Goal: Check status: Check status

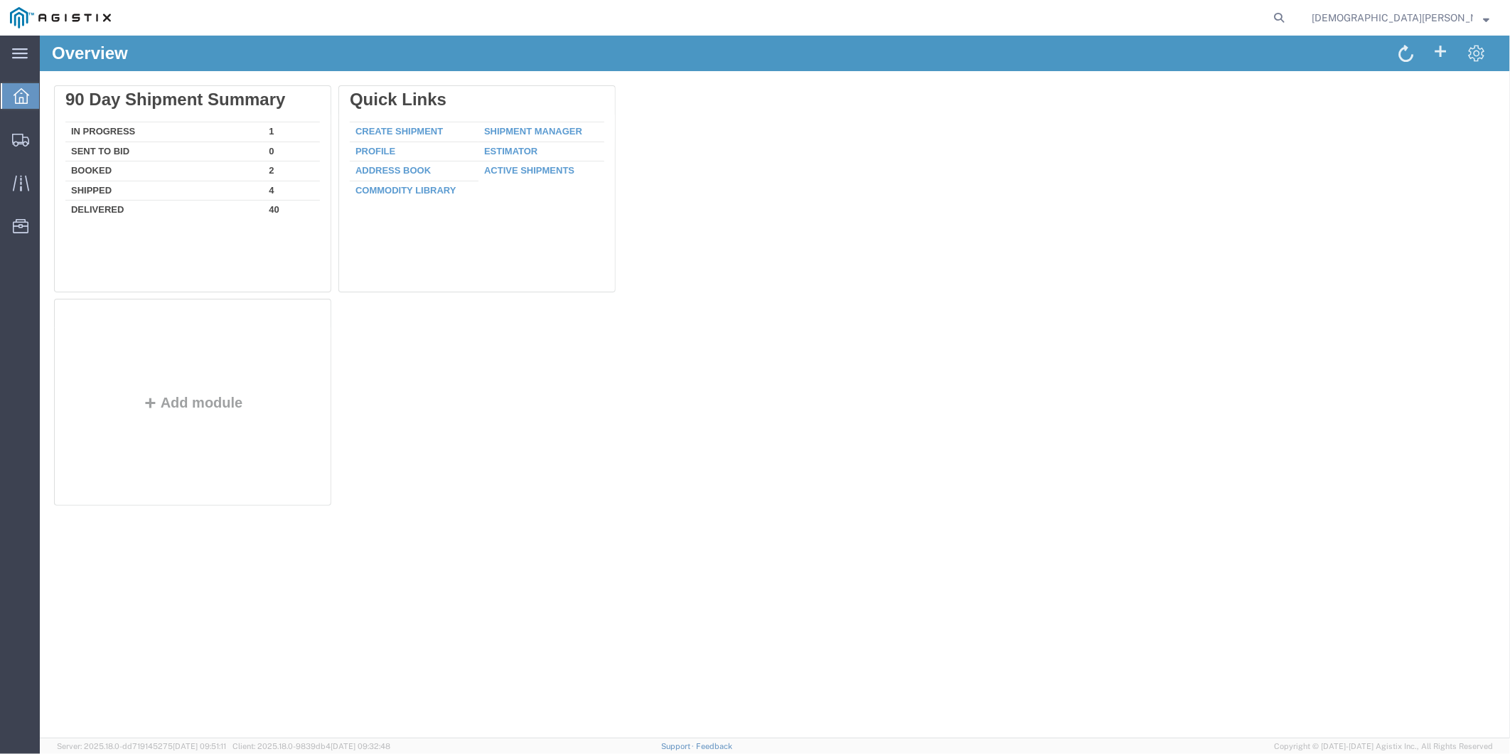
click at [1291, 15] on form at bounding box center [1280, 18] width 23 height 36
click at [1289, 16] on icon at bounding box center [1279, 18] width 20 height 20
click at [1216, 19] on input "search" at bounding box center [1053, 18] width 432 height 34
paste input "56747876"
type input "56747876"
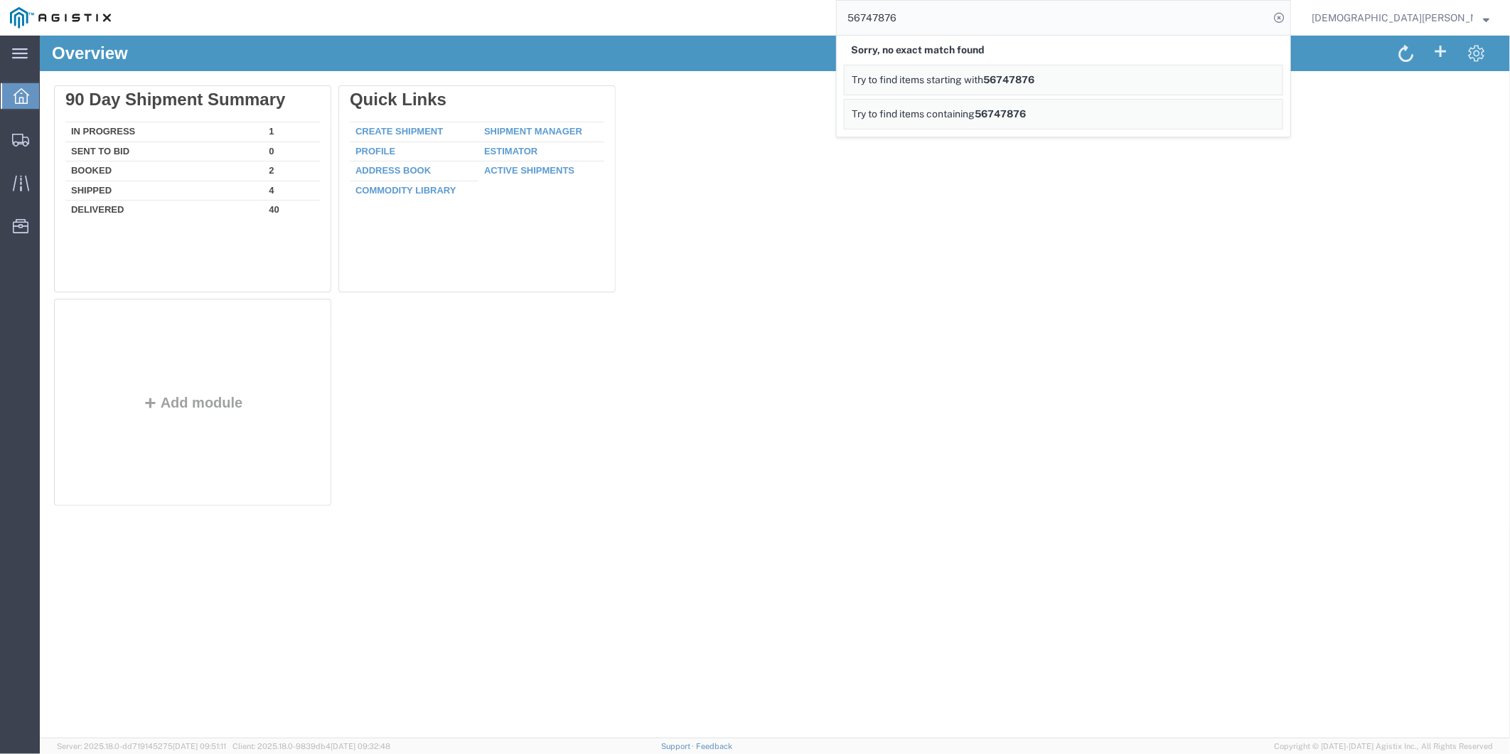
click at [1481, 18] on span "Christian Ovalles" at bounding box center [1401, 18] width 178 height 16
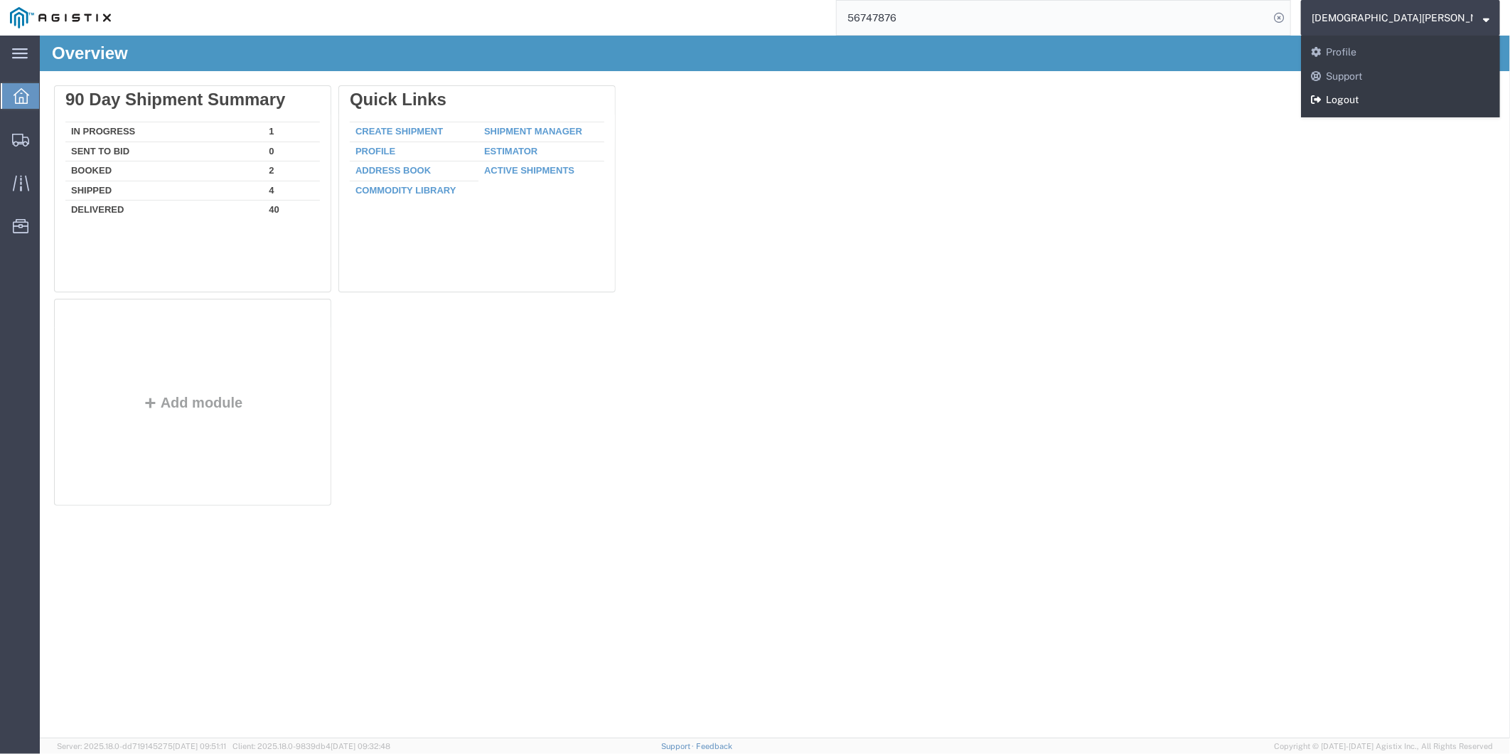
click at [1413, 104] on link "Logout" at bounding box center [1400, 100] width 199 height 24
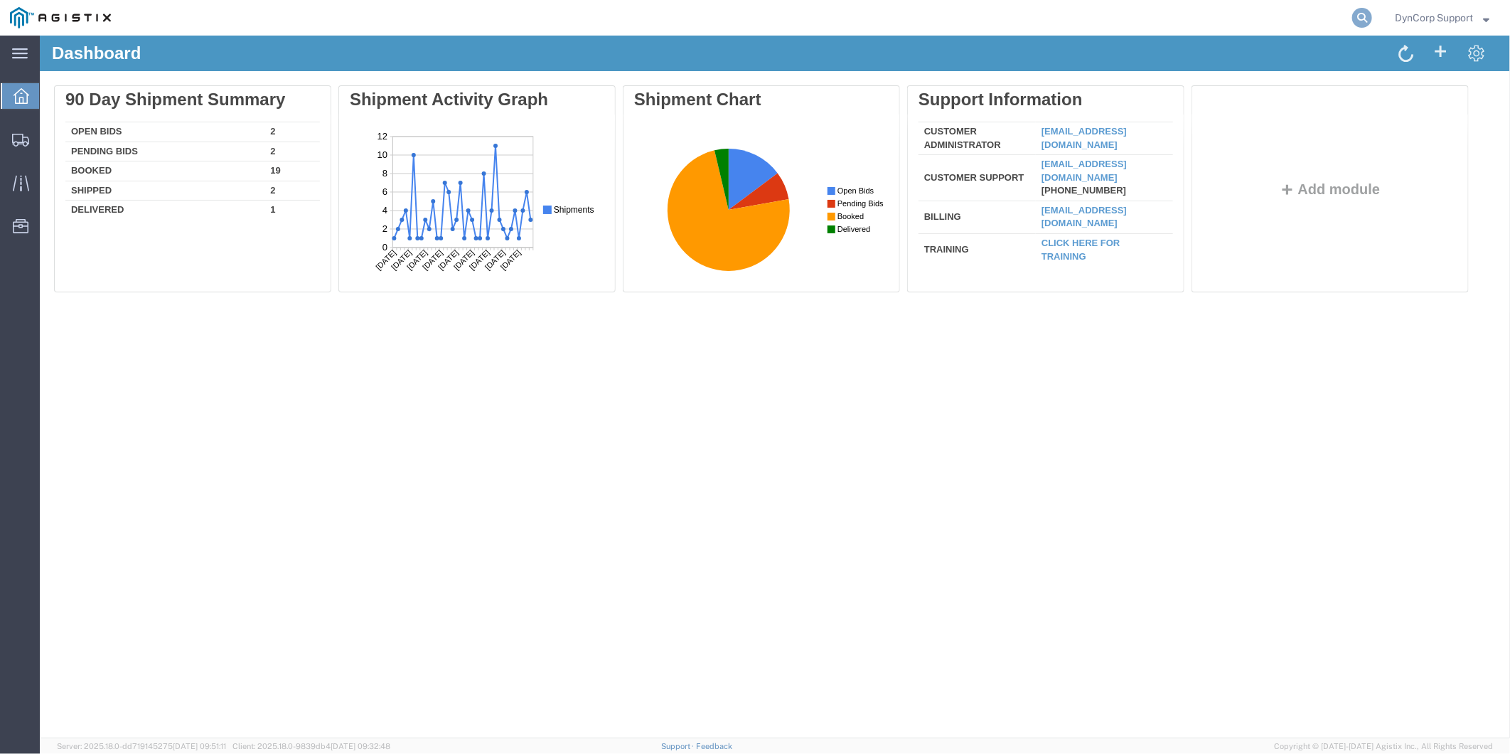
click at [1354, 23] on icon at bounding box center [1362, 18] width 20 height 20
click at [1148, 26] on input "search" at bounding box center [1136, 18] width 432 height 34
paste input "56747876"
click at [1008, 19] on input "56747876" at bounding box center [1136, 18] width 432 height 34
click at [1316, 13] on input "56747876" at bounding box center [1136, 18] width 432 height 34
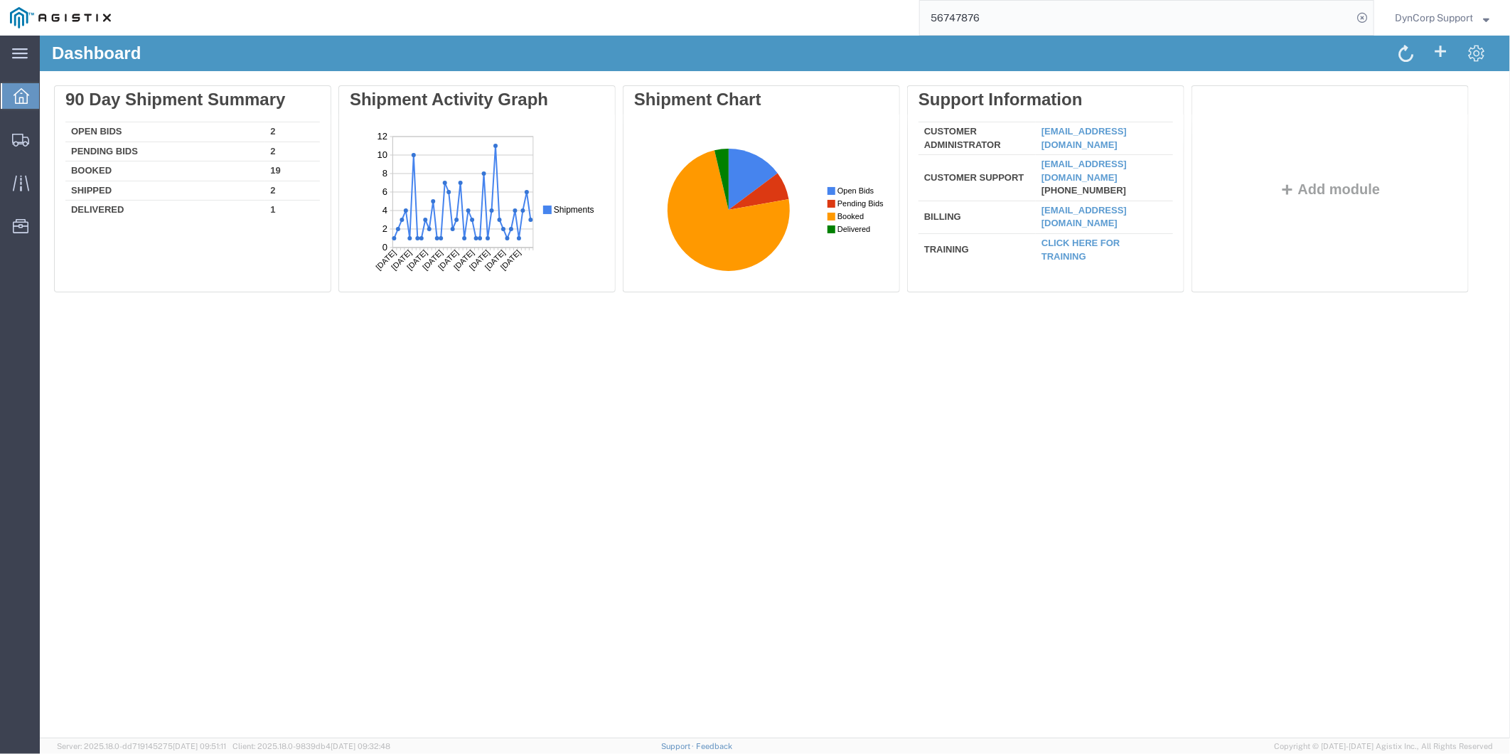
drag, startPoint x: 1314, startPoint y: 13, endPoint x: 919, endPoint y: 11, distance: 394.7
click at [944, 18] on input "56747876" at bounding box center [1136, 18] width 432 height 34
type input "5"
type input "56747876"
click at [1242, 12] on input "56747876" at bounding box center [1136, 18] width 432 height 34
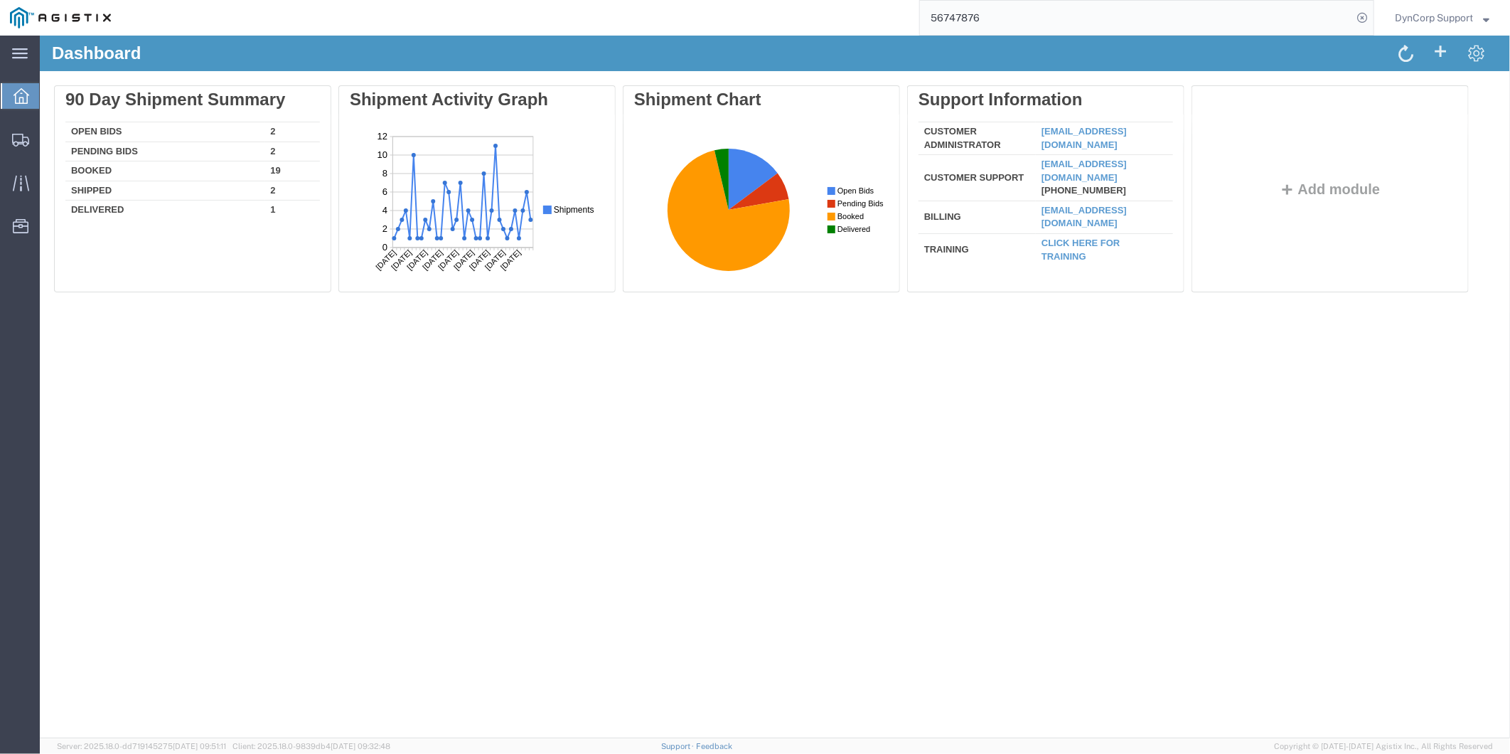
click at [90, 16] on img at bounding box center [60, 17] width 101 height 21
click at [1481, 18] on span "DynCorp Support" at bounding box center [1442, 18] width 95 height 16
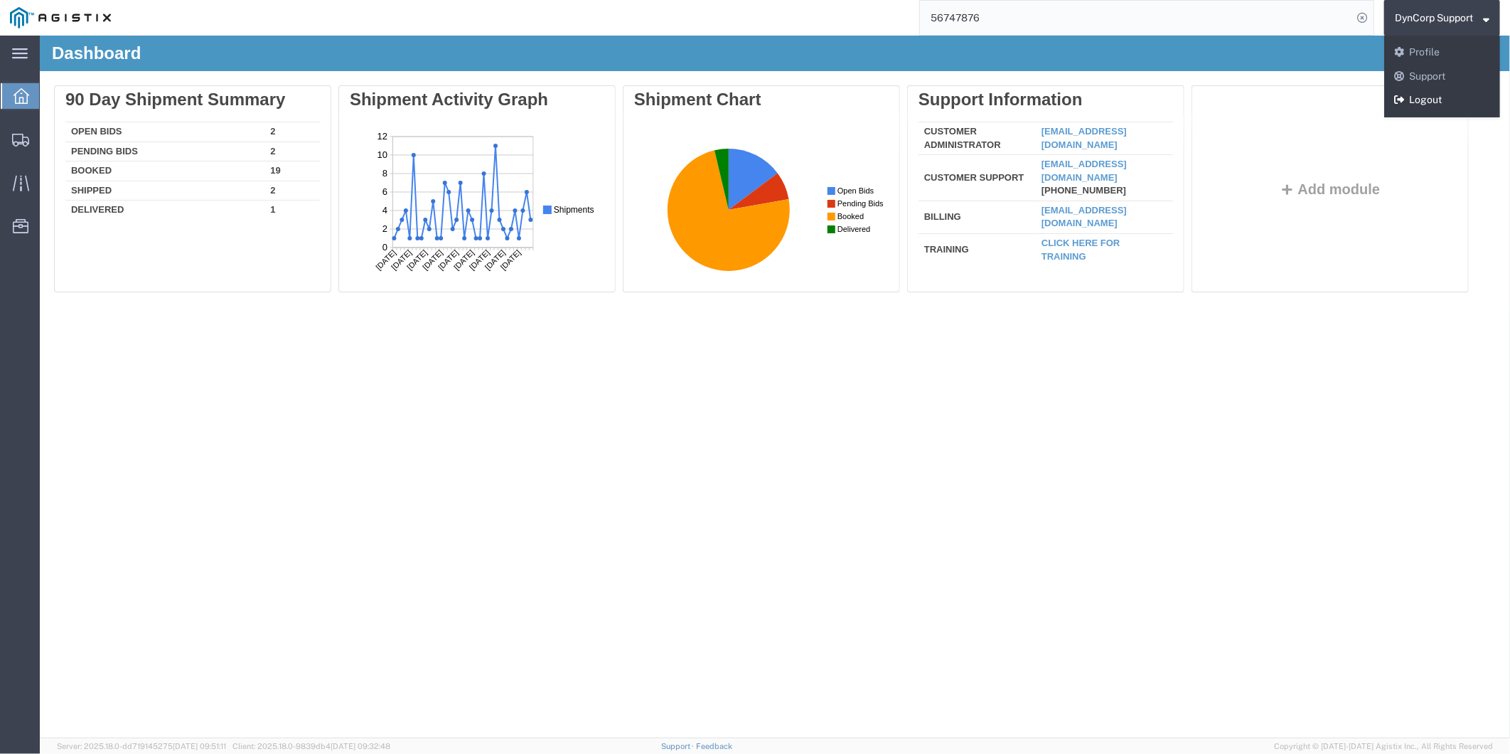
click at [1424, 105] on link "Logout" at bounding box center [1442, 100] width 116 height 24
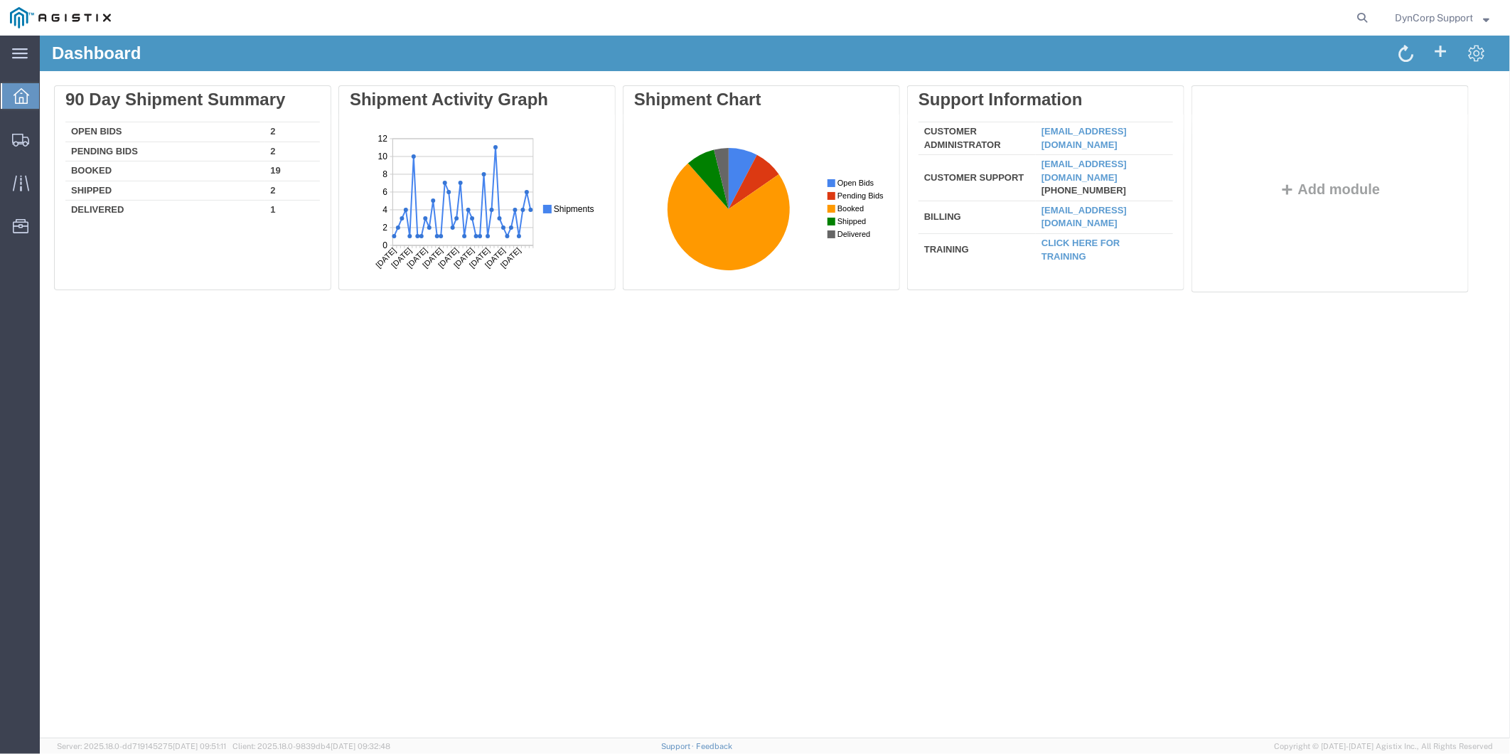
click at [1347, 18] on agx-global-search at bounding box center [1146, 18] width 455 height 36
click at [1358, 16] on icon at bounding box center [1362, 18] width 20 height 20
click at [1270, 16] on input "search" at bounding box center [1136, 18] width 432 height 34
type input "56747876"
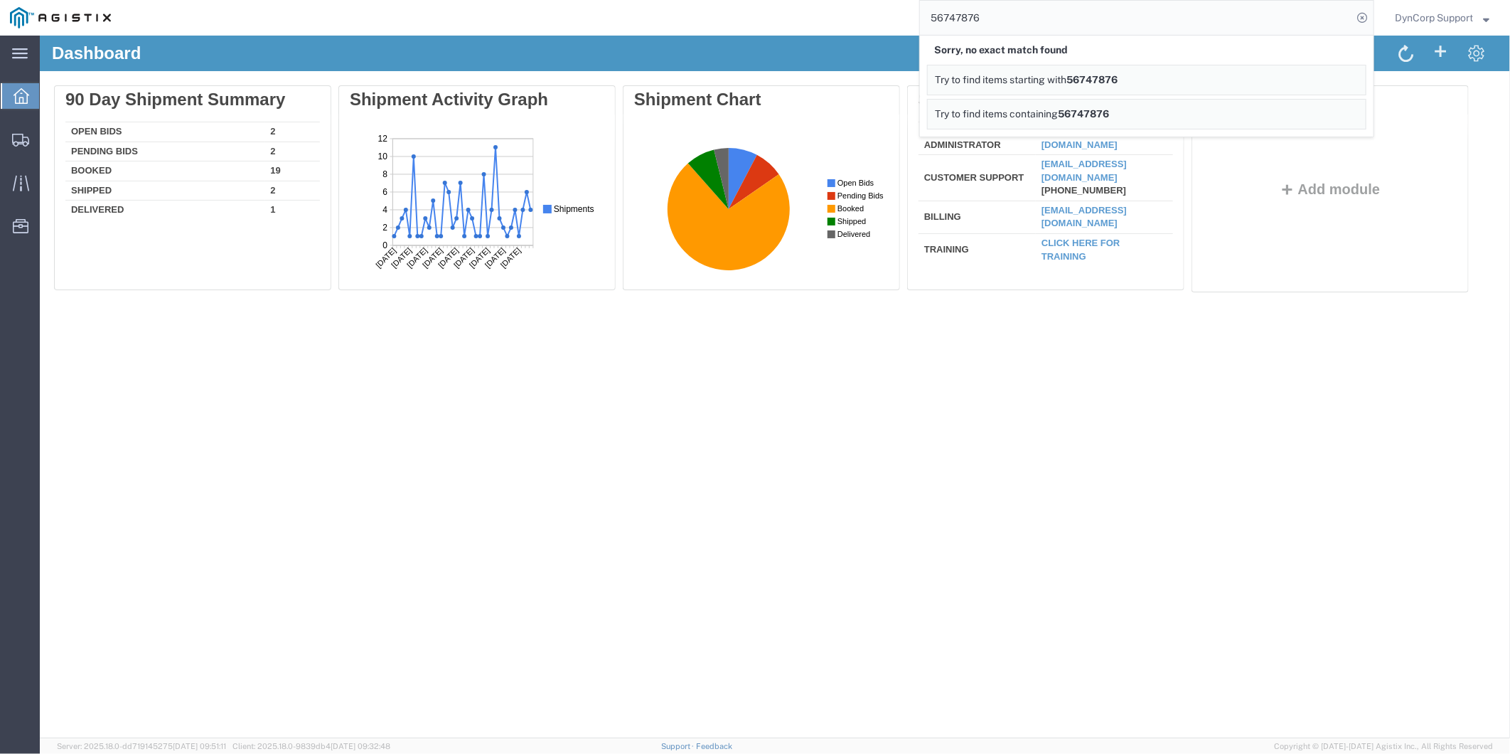
click at [1469, 16] on span "DynCorp Support" at bounding box center [1434, 18] width 78 height 16
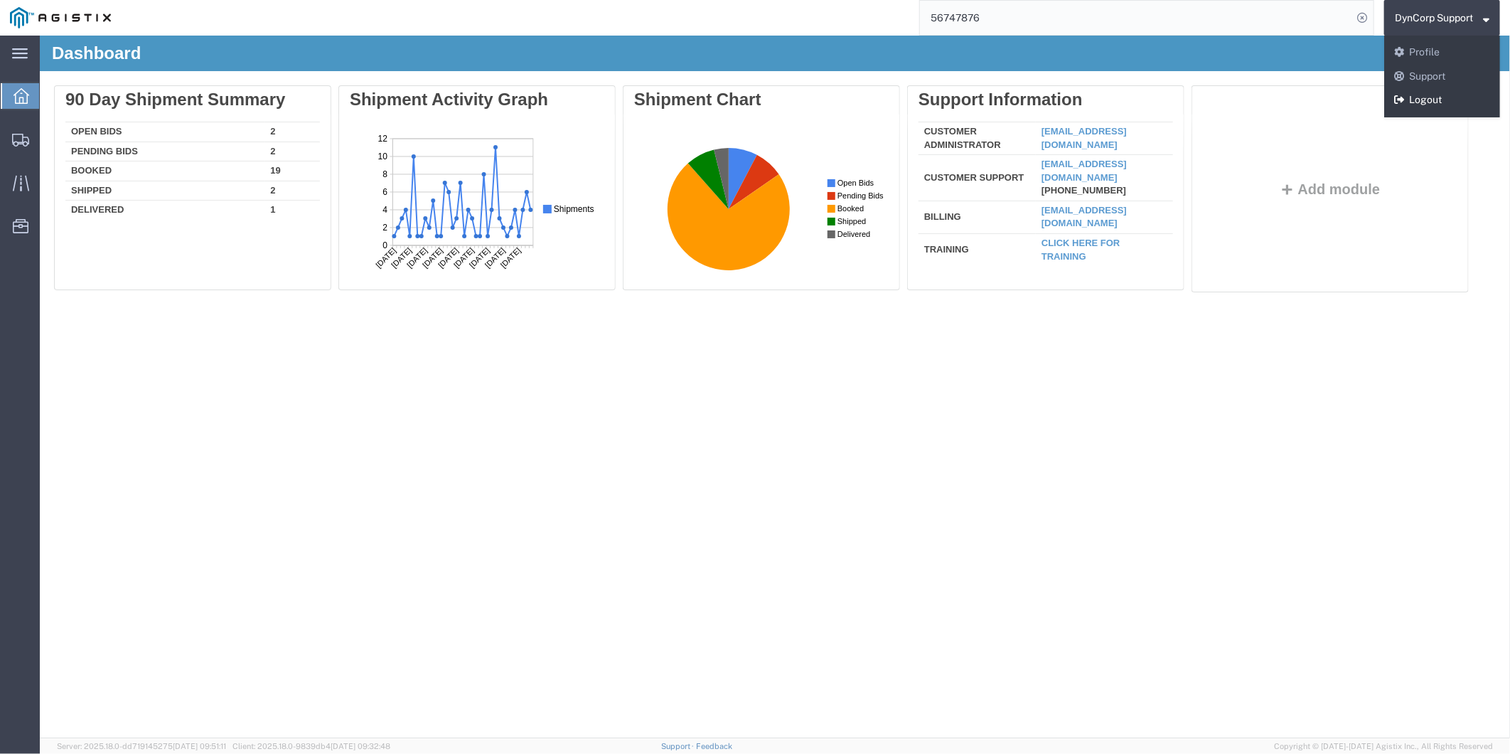
click at [1434, 88] on link "Logout" at bounding box center [1442, 100] width 116 height 24
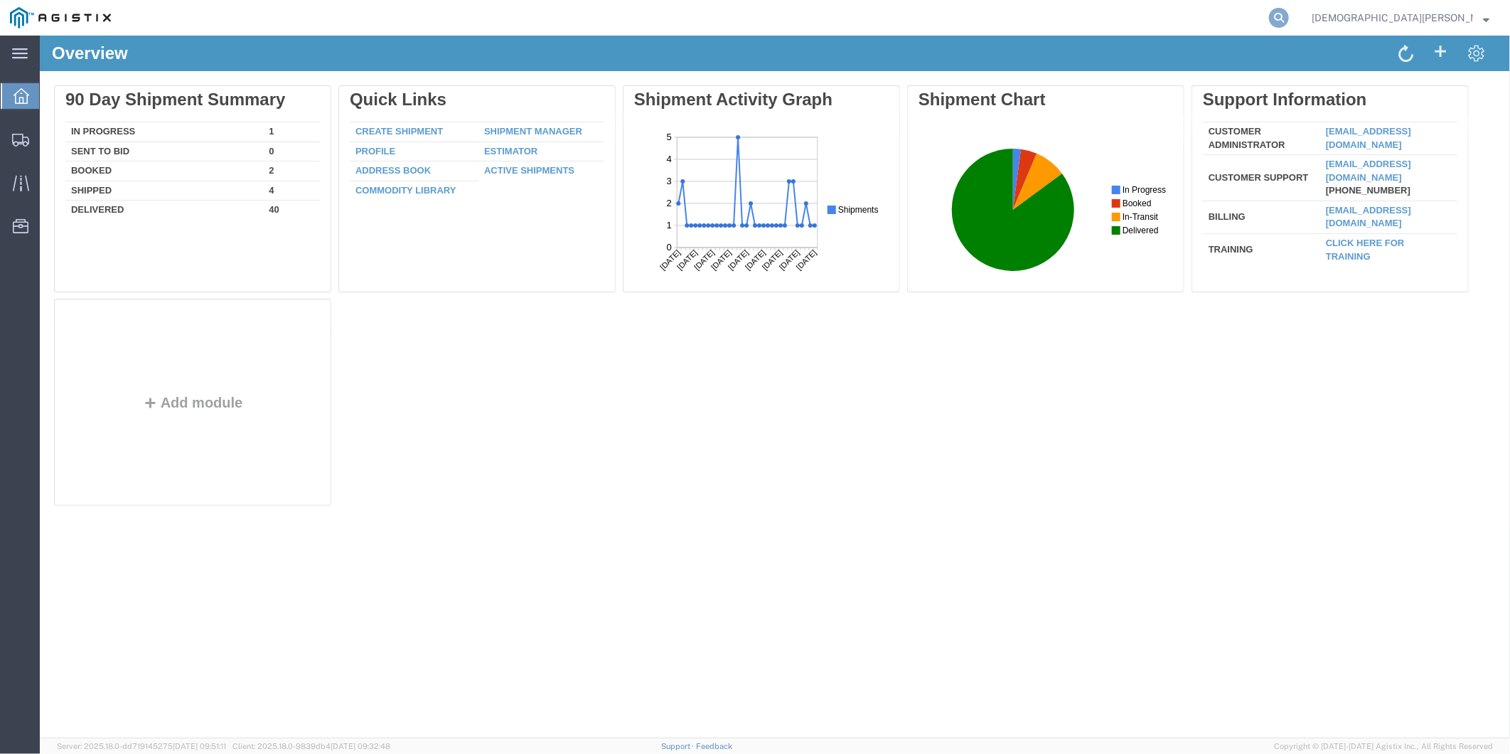
click at [1289, 16] on icon at bounding box center [1279, 18] width 20 height 20
click at [1186, 13] on input "search" at bounding box center [1053, 18] width 432 height 34
type input "56747876"
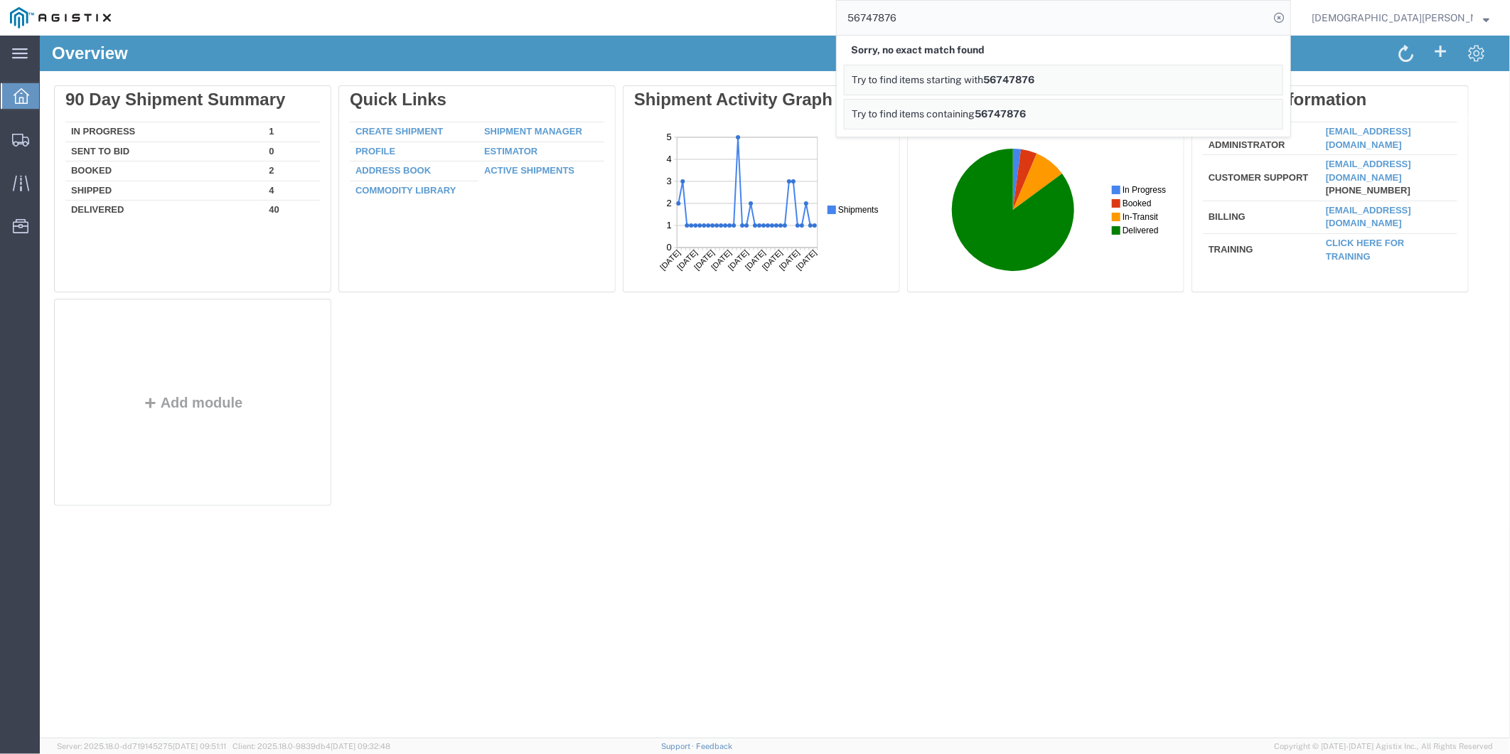
click at [1111, 425] on div "Delete 90 Day Shipment Summary In Progress 1 Sent To Bid 0 Booked 2 Shipped 4 D…" at bounding box center [774, 298] width 1442 height 427
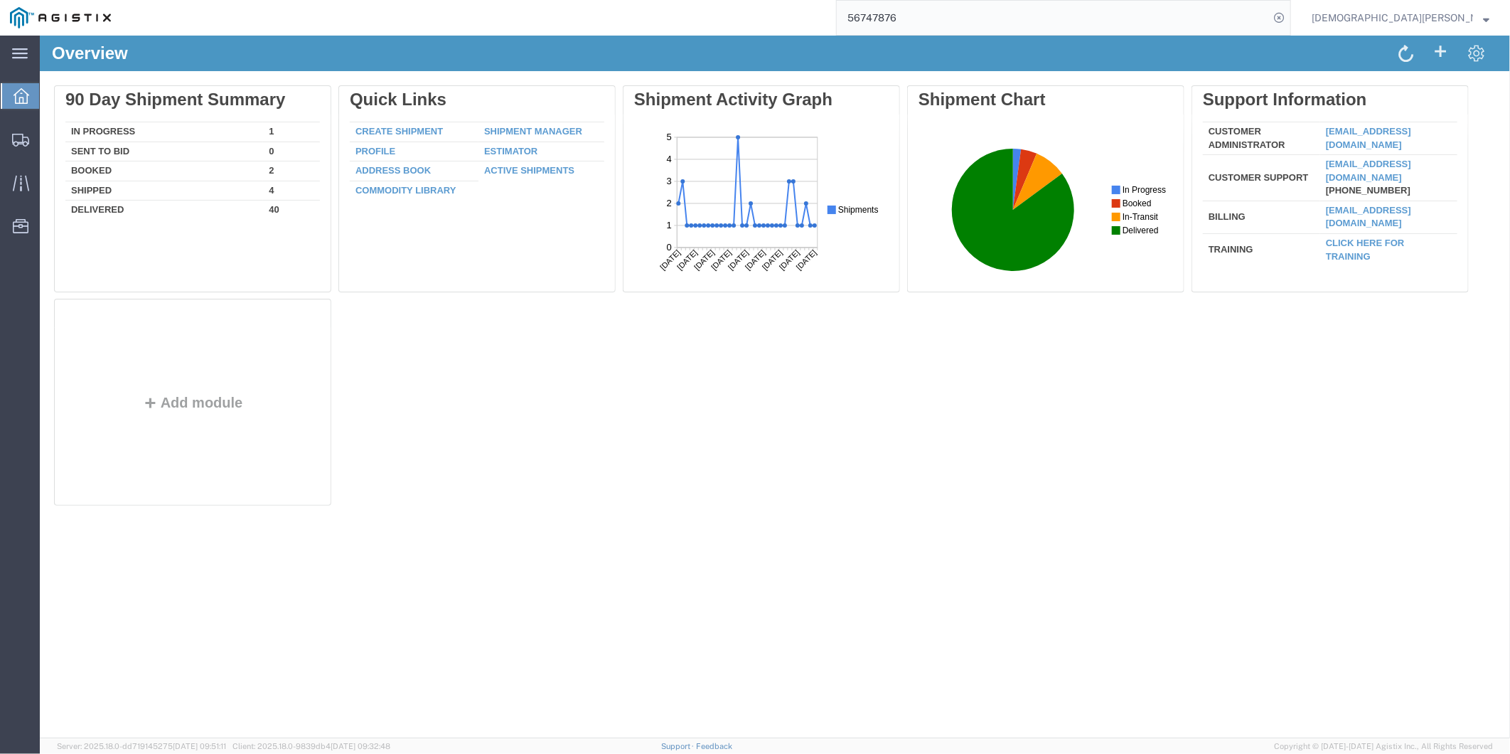
drag, startPoint x: 1320, startPoint y: 787, endPoint x: 1339, endPoint y: 626, distance: 162.6
click at [1466, 491] on div "Delete 90 Day Shipment Summary In Progress 1 Sent To Bid 0 Booked 2 Shipped 4 D…" at bounding box center [774, 298] width 1442 height 427
click at [1436, 431] on div "Delete 90 Day Shipment Summary In Progress 1 Sent To Bid 0 Booked 2 Shipped 4 D…" at bounding box center [774, 298] width 1442 height 427
click at [1357, 412] on div "Delete 90 Day Shipment Summary In Progress 1 Sent To Bid 0 Booked 2 Shipped 4 D…" at bounding box center [774, 298] width 1442 height 427
click at [1289, 12] on icon at bounding box center [1279, 18] width 20 height 20
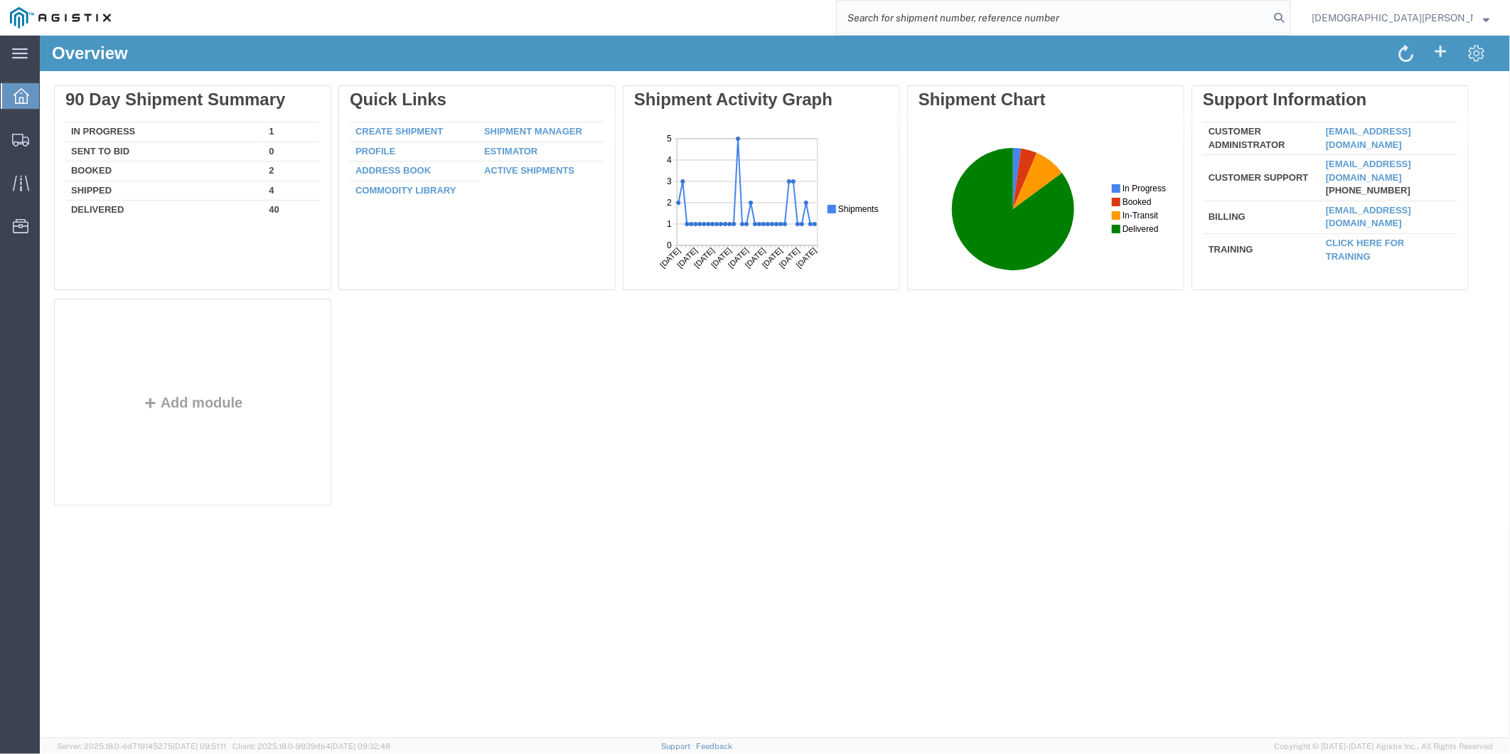
click at [1047, 13] on input "search" at bounding box center [1053, 18] width 432 height 34
paste input "56737851"
type input "56737851"
click at [1289, 17] on icon at bounding box center [1279, 18] width 20 height 20
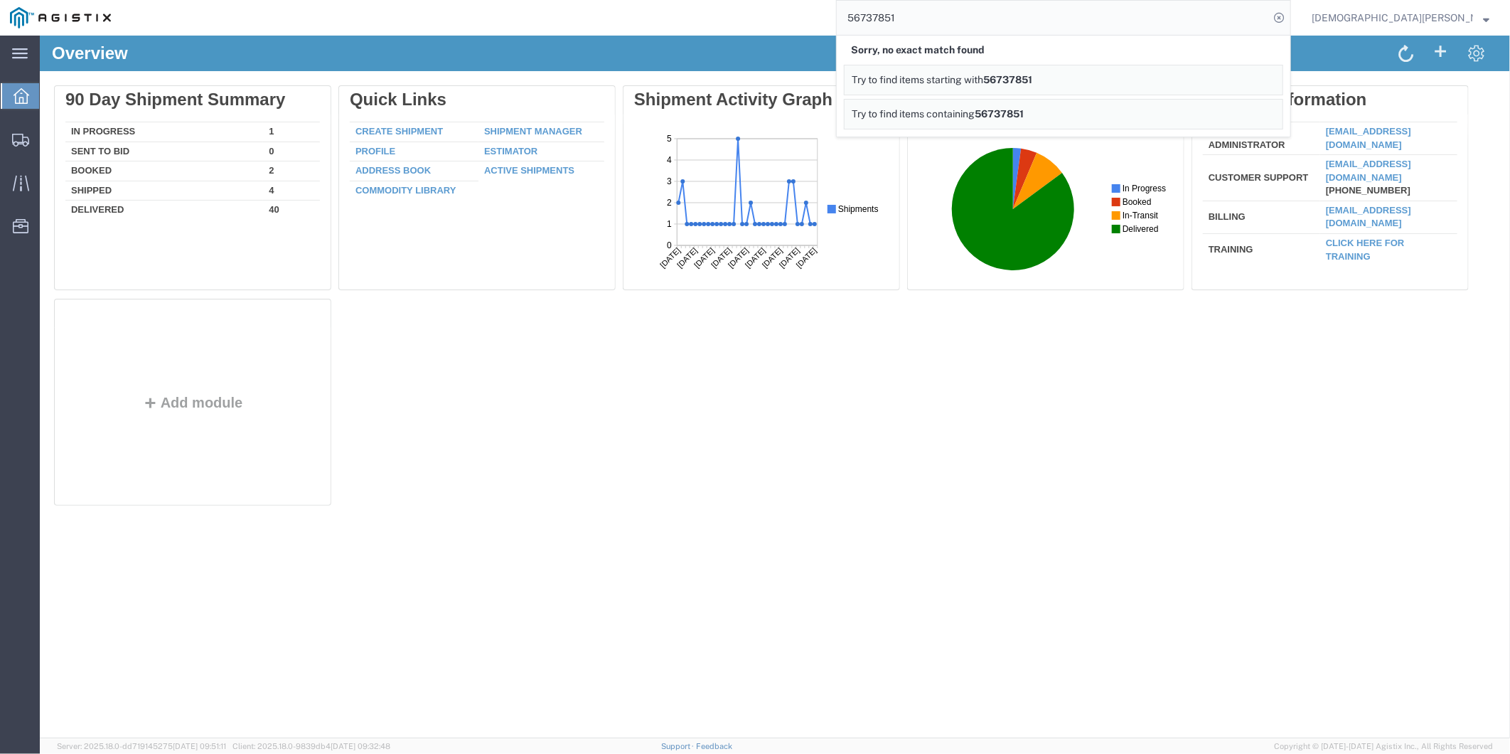
click at [1469, 23] on span "Christian Ovalles" at bounding box center [1392, 18] width 161 height 16
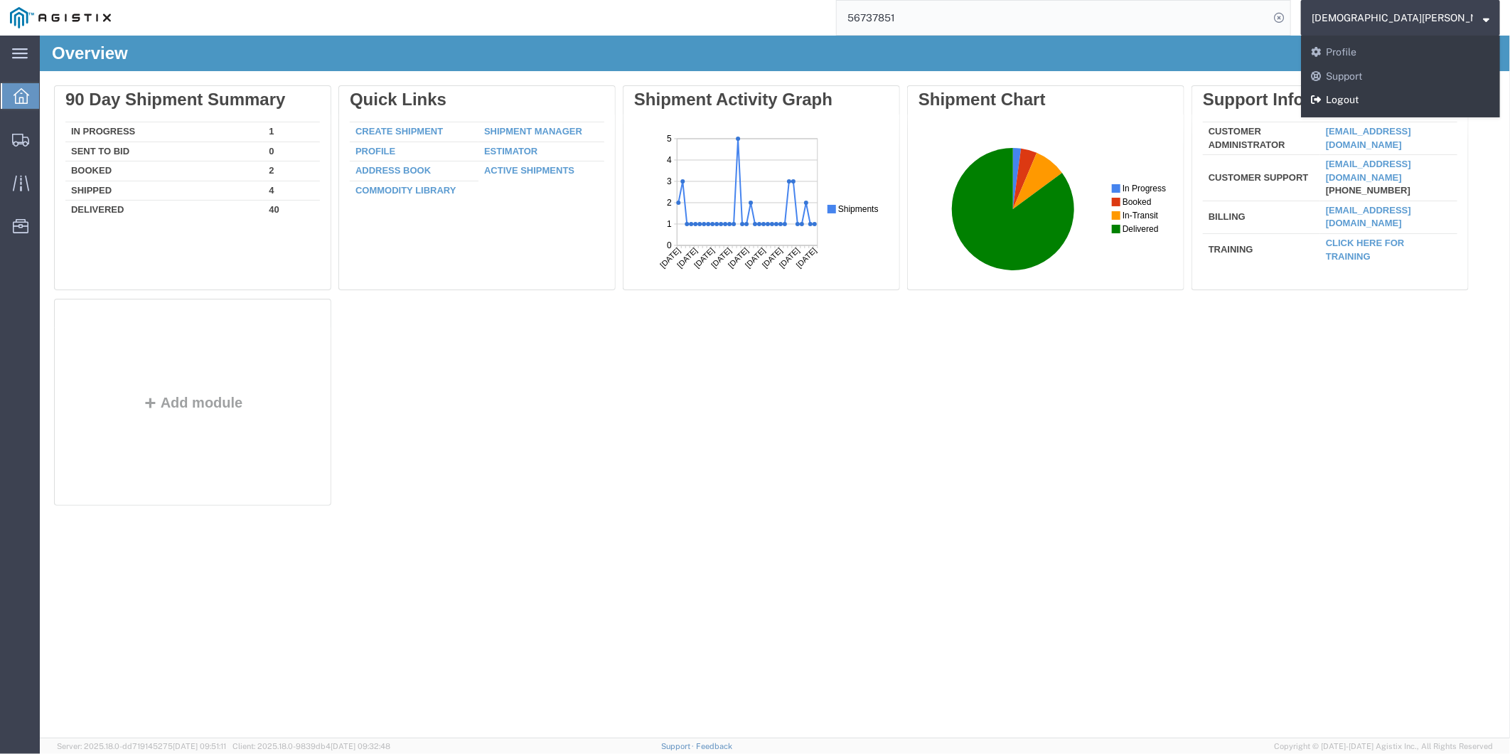
click at [1424, 100] on link "Logout" at bounding box center [1400, 100] width 199 height 24
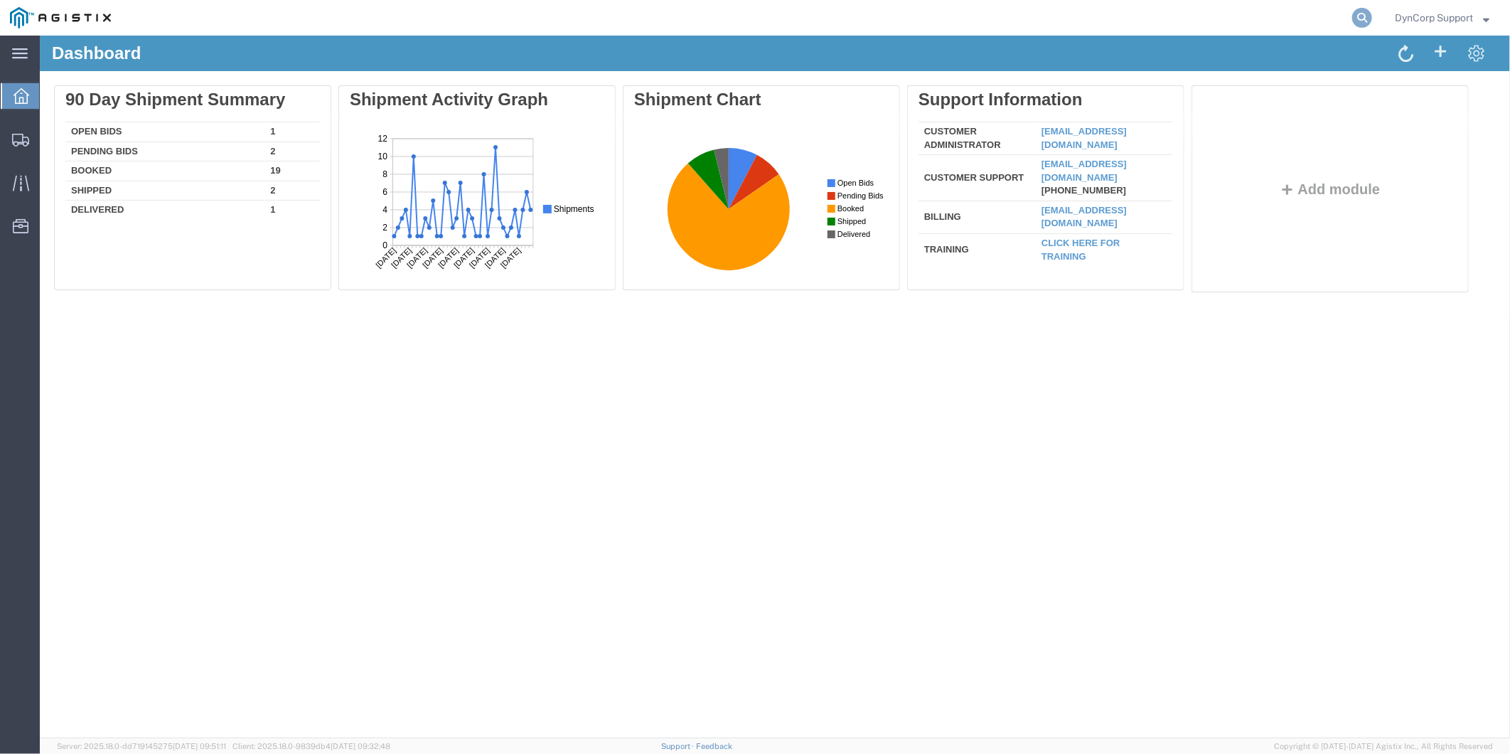
click at [1353, 20] on icon at bounding box center [1362, 18] width 20 height 20
click at [1192, 25] on input "search" at bounding box center [1136, 18] width 432 height 34
paste input "56737851"
type input "56737851"
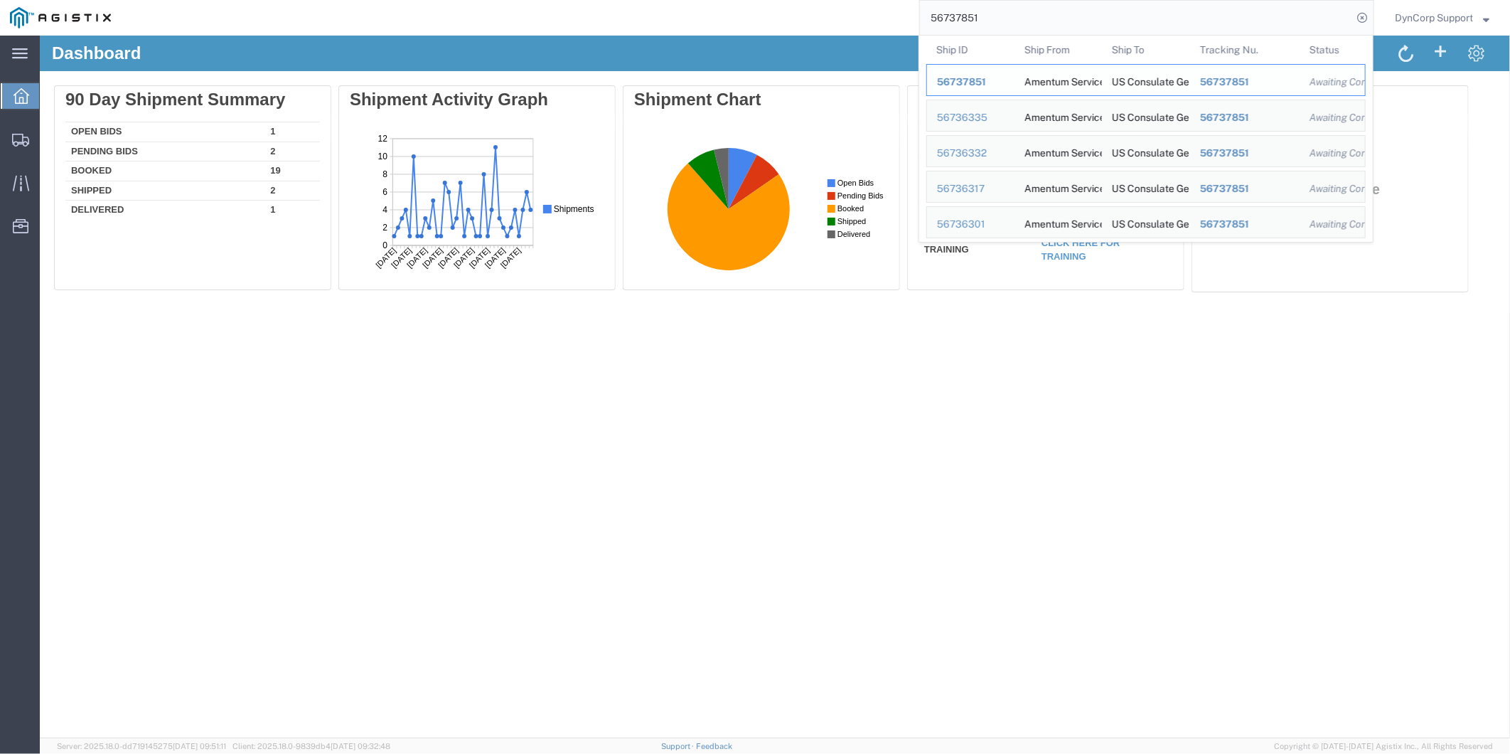
click at [949, 81] on span "56737851" at bounding box center [961, 81] width 49 height 11
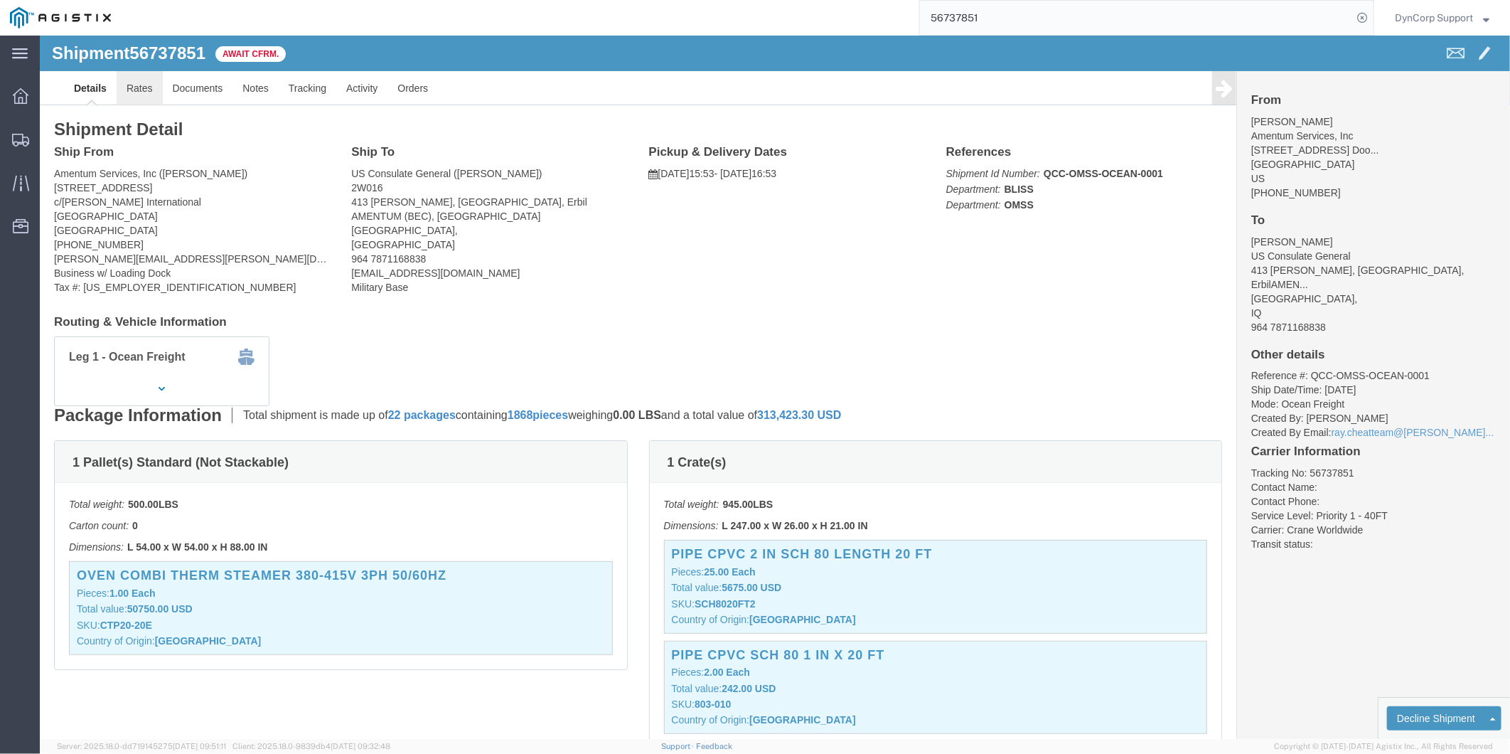
click link "Rates"
